Goal: Task Accomplishment & Management: Complete application form

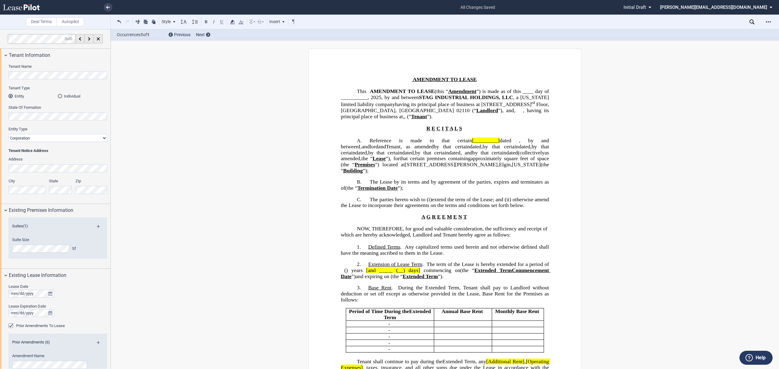
select select "number:5"
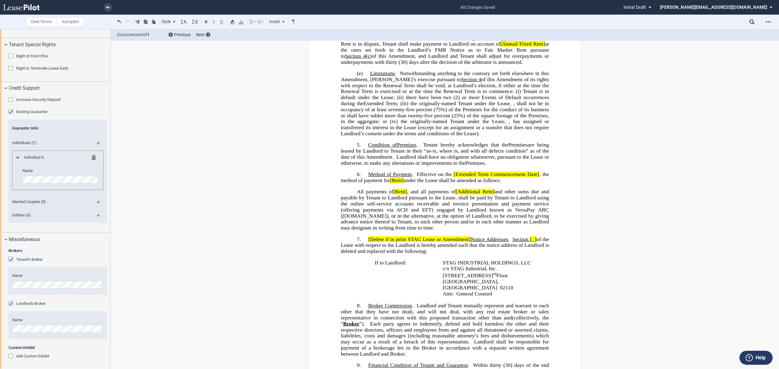
scroll to position [1063, 0]
click at [51, 236] on div "Miscellaneous" at bounding box center [60, 238] width 102 height 7
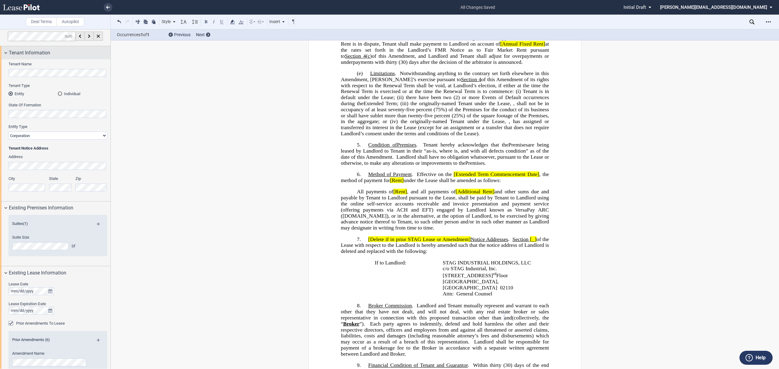
scroll to position [0, 0]
click at [52, 54] on div "Tenant Information" at bounding box center [60, 55] width 102 height 7
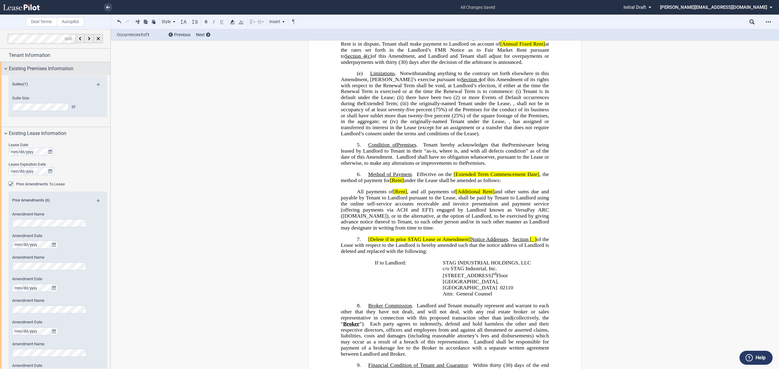
click at [48, 70] on span "Existing Premises Information" at bounding box center [41, 68] width 65 height 7
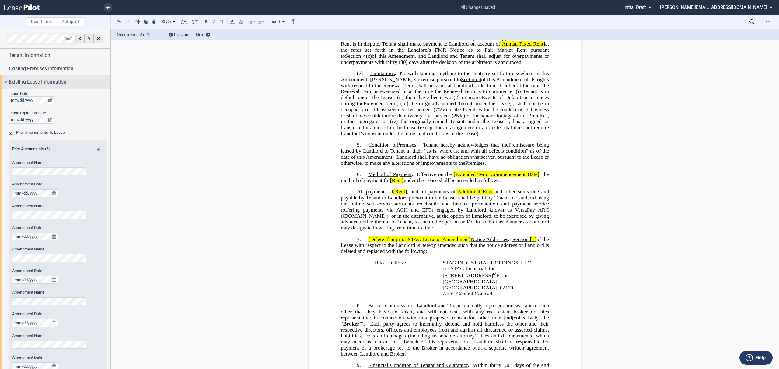
click at [42, 83] on span "Existing Lease Information" at bounding box center [38, 82] width 58 height 7
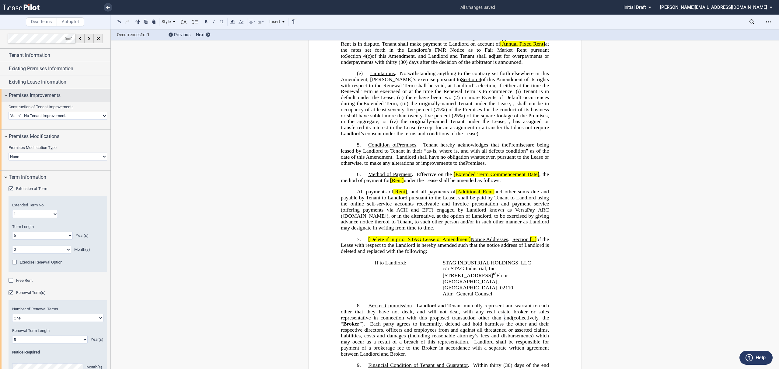
click at [38, 95] on span "Premises Improvements" at bounding box center [35, 95] width 52 height 7
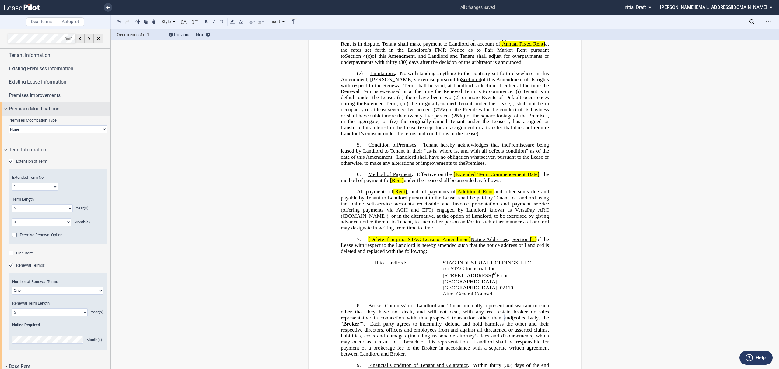
click at [31, 112] on span "Premises Modifications" at bounding box center [34, 108] width 51 height 7
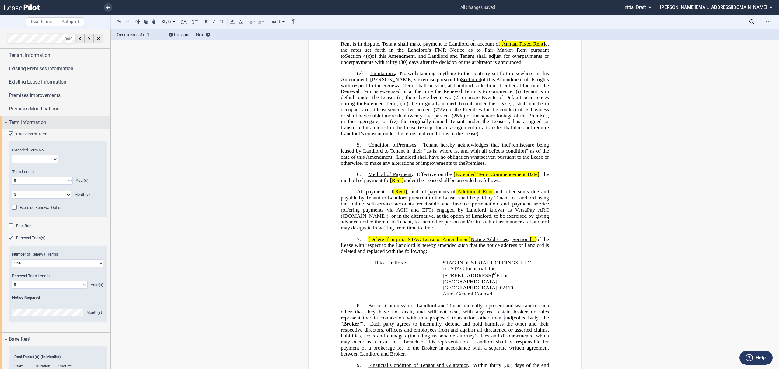
click at [32, 123] on span "Term Information" at bounding box center [27, 122] width 37 height 7
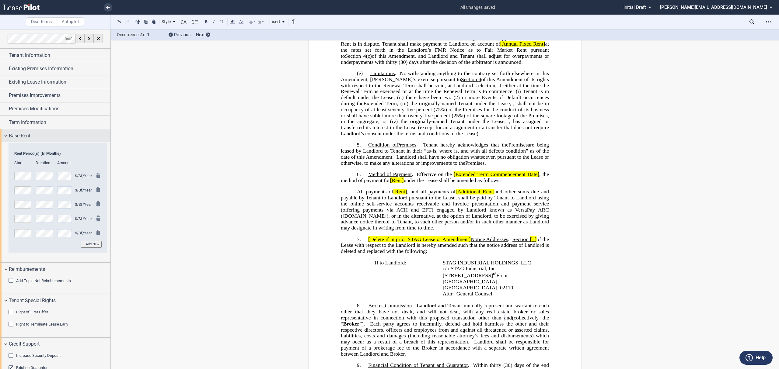
click at [37, 134] on div "Base Rent" at bounding box center [60, 135] width 102 height 7
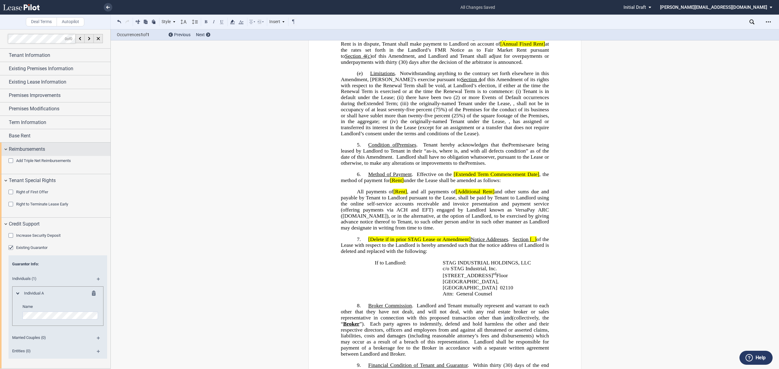
click at [37, 150] on span "Reimbursements" at bounding box center [27, 149] width 36 height 7
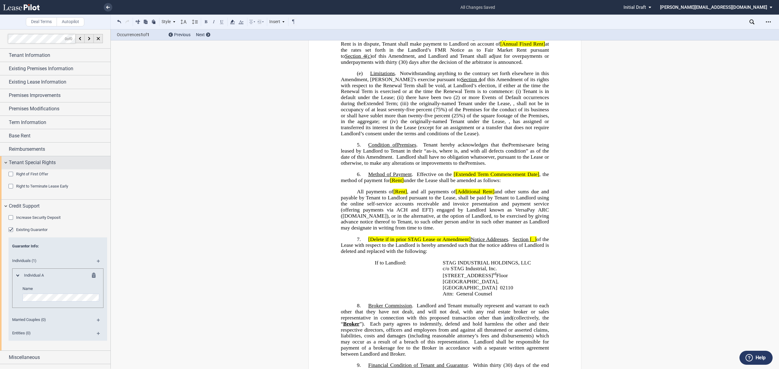
click at [38, 165] on span "Tenant Special Rights" at bounding box center [32, 162] width 47 height 7
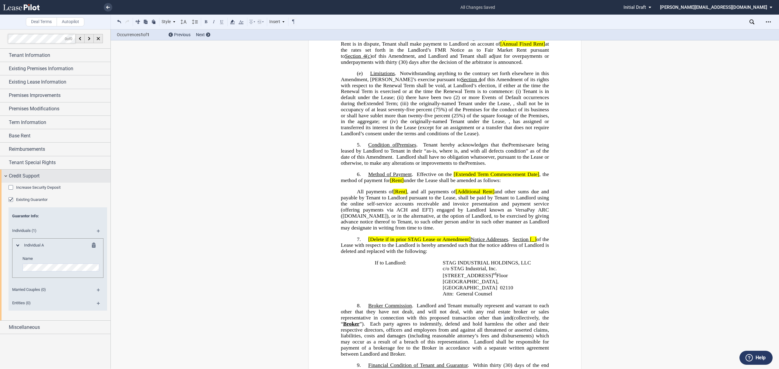
click at [44, 175] on div "Credit Support" at bounding box center [60, 176] width 102 height 7
